Goal: Task Accomplishment & Management: Manage account settings

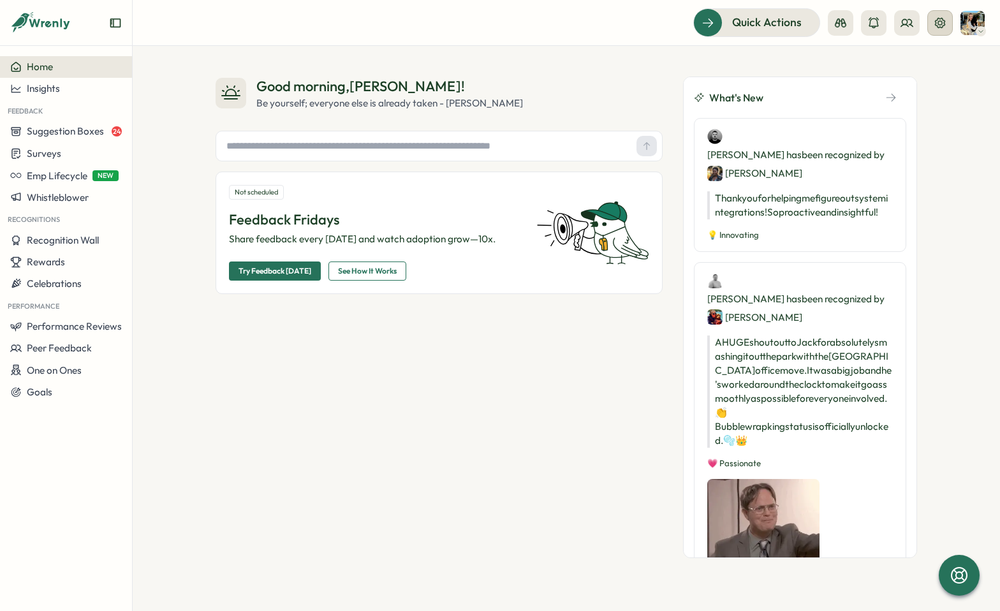
click at [947, 25] on button at bounding box center [939, 22] width 25 height 25
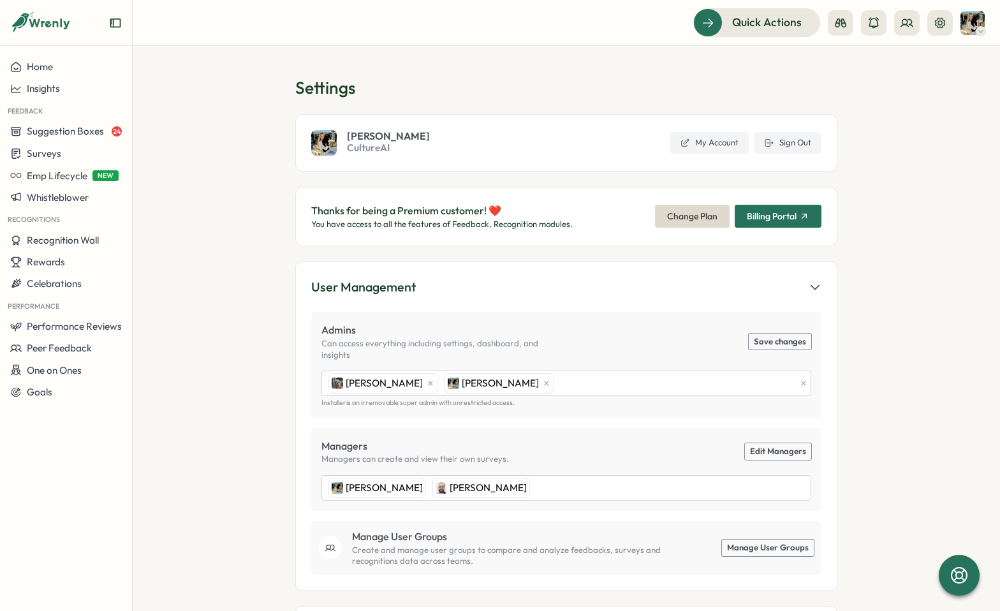
click at [699, 222] on span "Change Plan" at bounding box center [692, 216] width 50 height 22
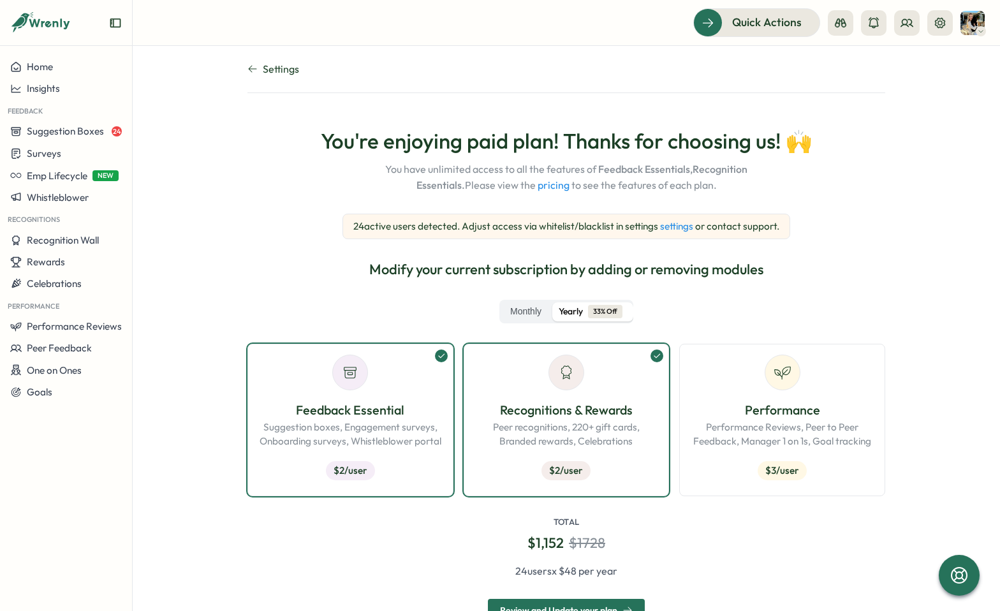
scroll to position [47, 0]
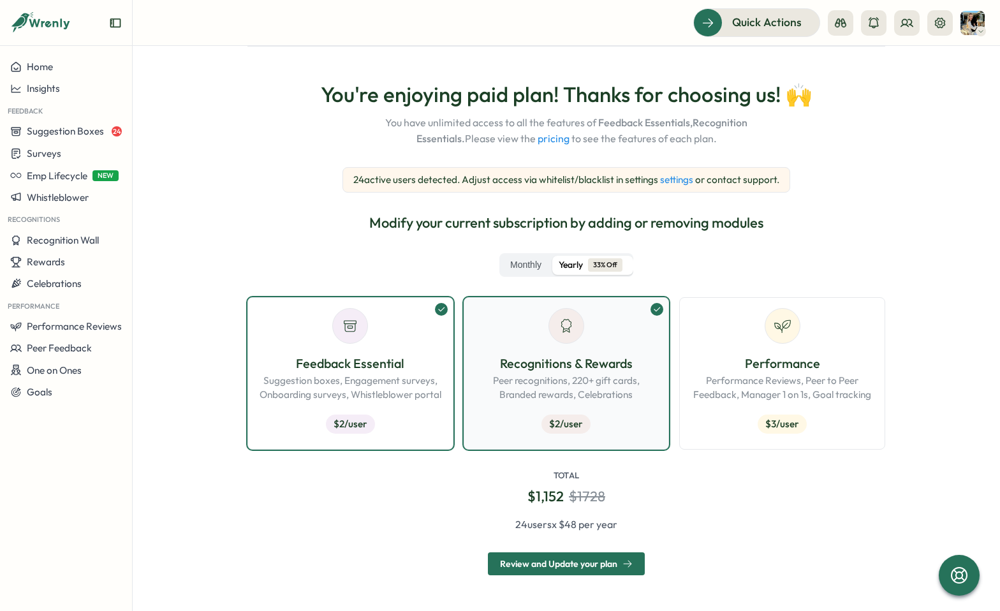
click at [644, 305] on button "Recognitions & Rewards Peer recognitions, 220+ gift cards, Branded rewards, Cel…" at bounding box center [566, 373] width 206 height 152
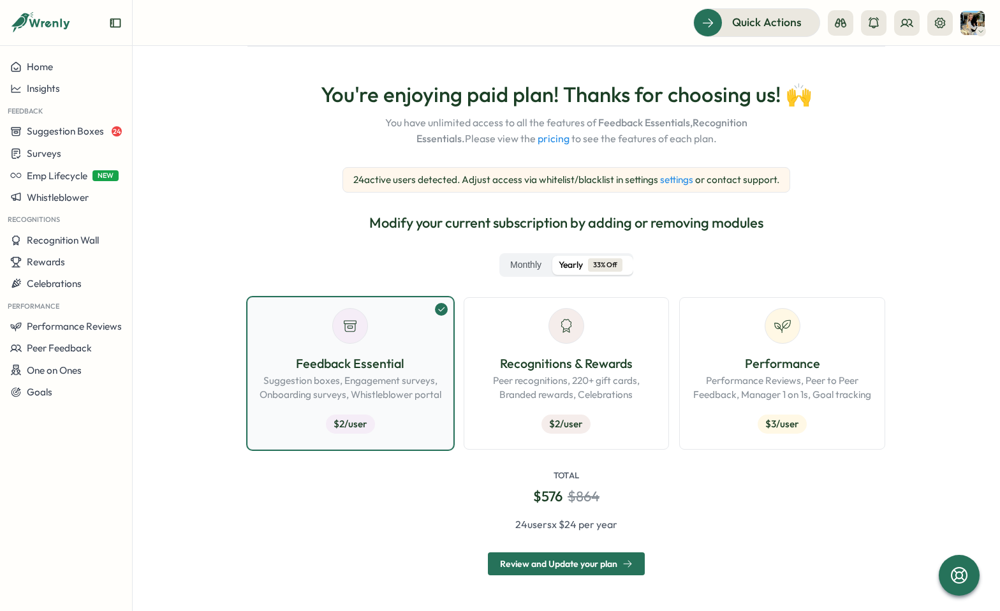
click at [440, 309] on icon at bounding box center [441, 309] width 9 height 9
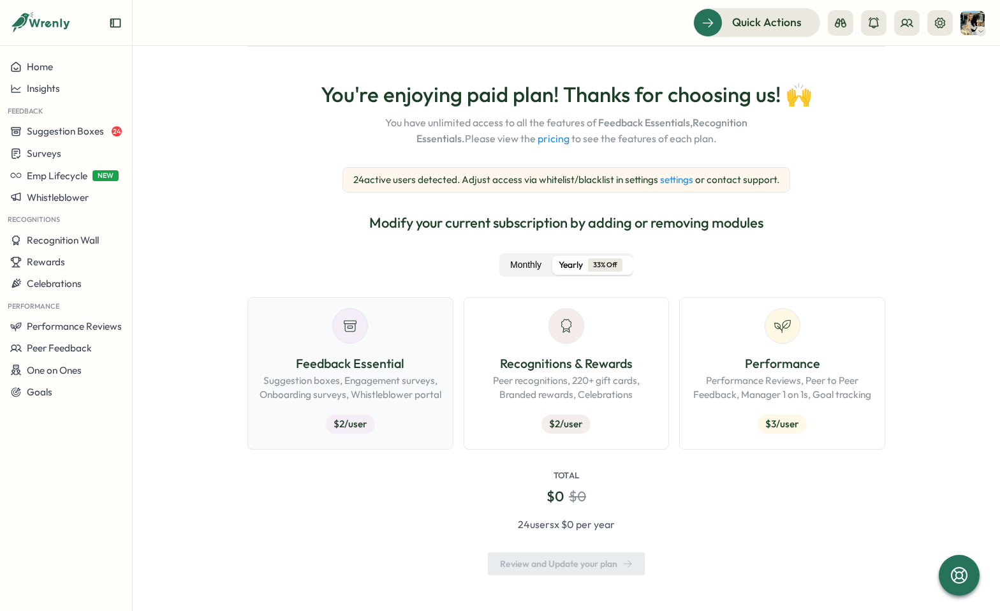
click at [528, 264] on label "Monthly" at bounding box center [526, 265] width 48 height 19
click at [677, 182] on link "settings" at bounding box center [676, 179] width 33 height 12
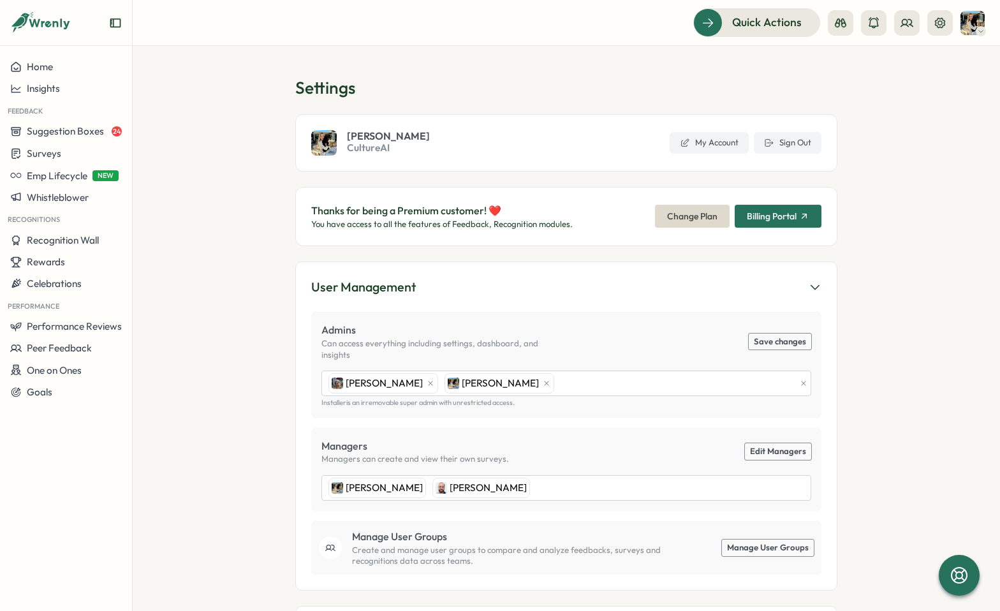
click at [764, 215] on span "Billing Portal" at bounding box center [771, 216] width 50 height 9
click at [711, 140] on span "My Account" at bounding box center [716, 142] width 43 height 11
